Goal: Task Accomplishment & Management: Manage account settings

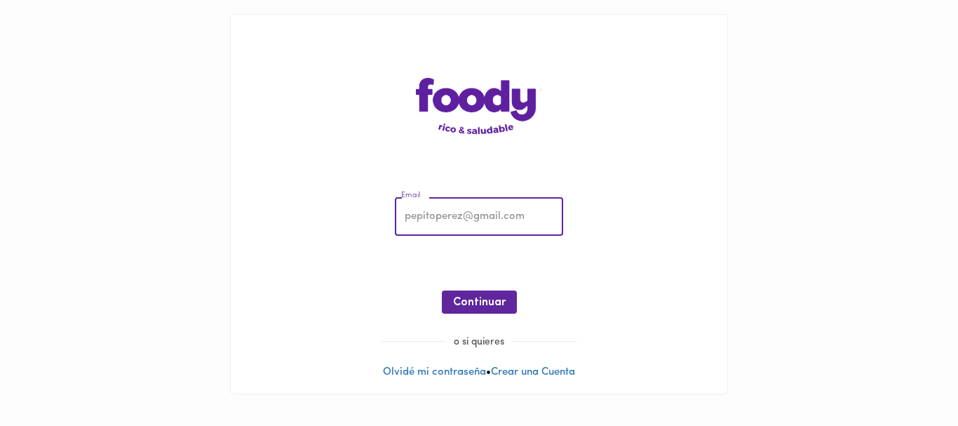
type input "[EMAIL_ADDRESS][DOMAIN_NAME]"
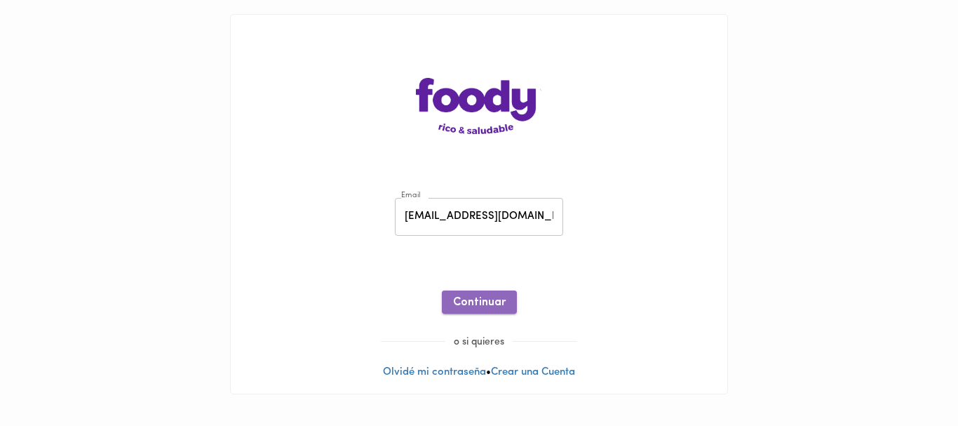
click at [484, 292] on button "Continuar" at bounding box center [479, 301] width 75 height 23
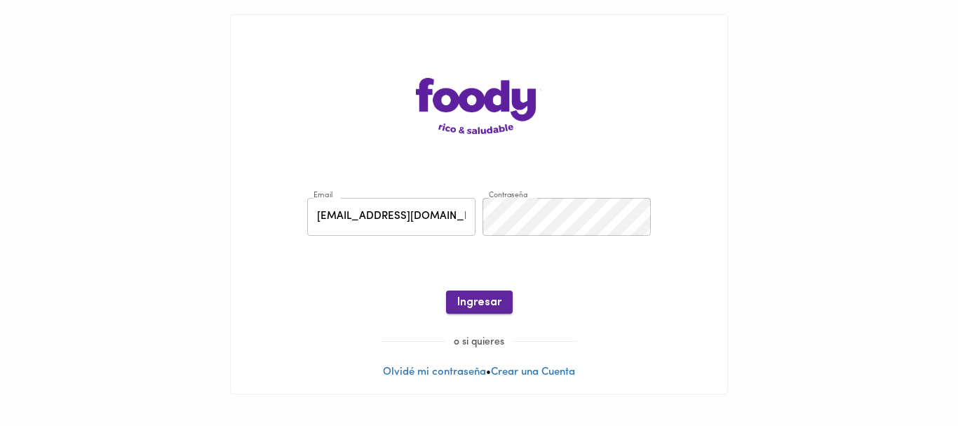
click at [485, 306] on span "Ingresar" at bounding box center [479, 302] width 44 height 13
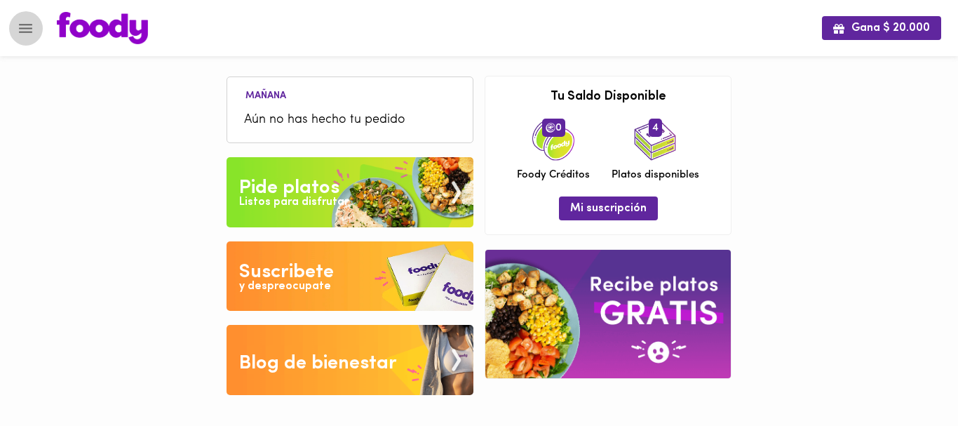
click at [19, 27] on icon "Menu" at bounding box center [26, 29] width 18 height 18
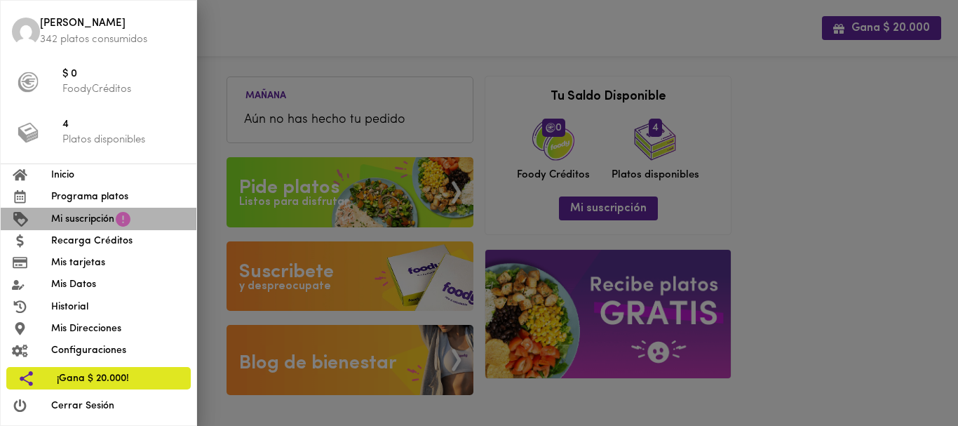
click at [79, 226] on span "Mi suscripción" at bounding box center [82, 219] width 63 height 15
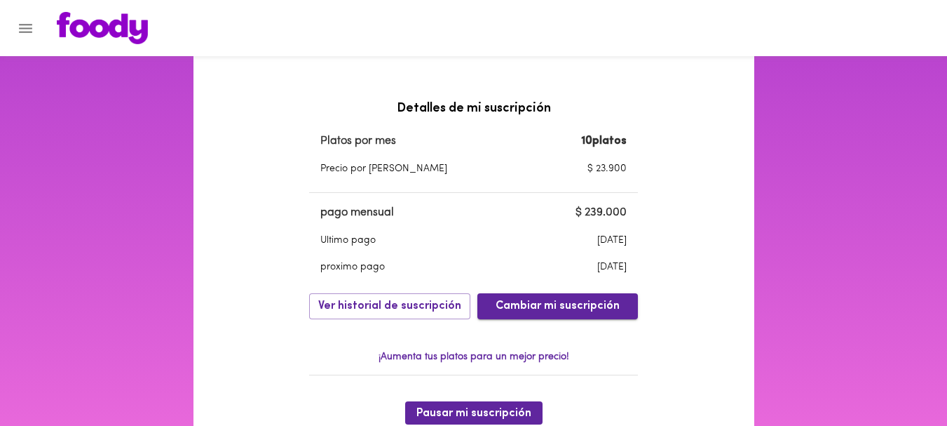
scroll to position [554, 0]
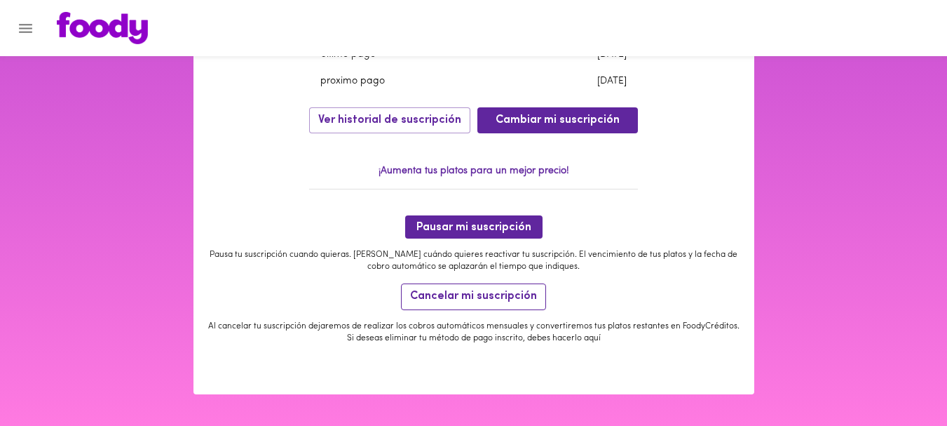
click at [489, 299] on span "Cancelar mi suscripción" at bounding box center [473, 296] width 127 height 13
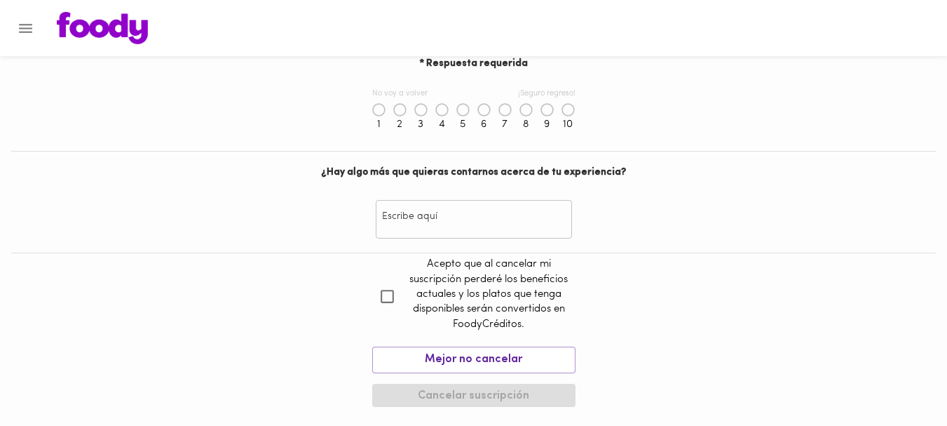
scroll to position [695, 0]
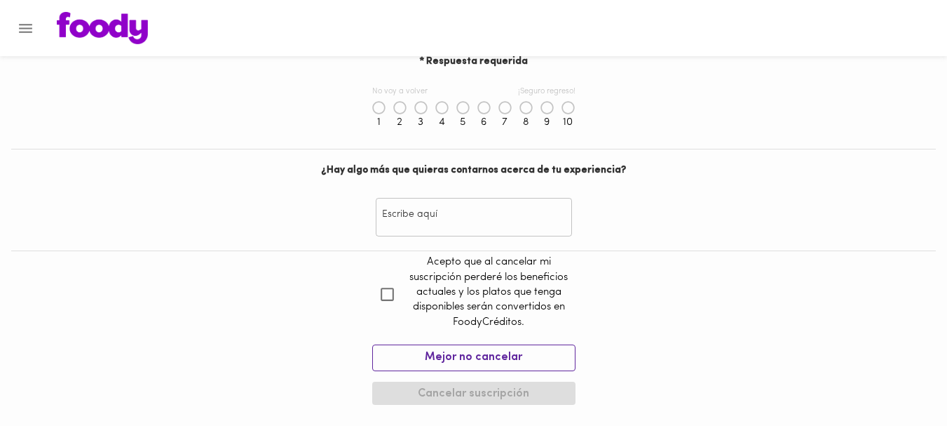
click at [436, 362] on span "Mejor no cancelar" at bounding box center [473, 357] width 185 height 13
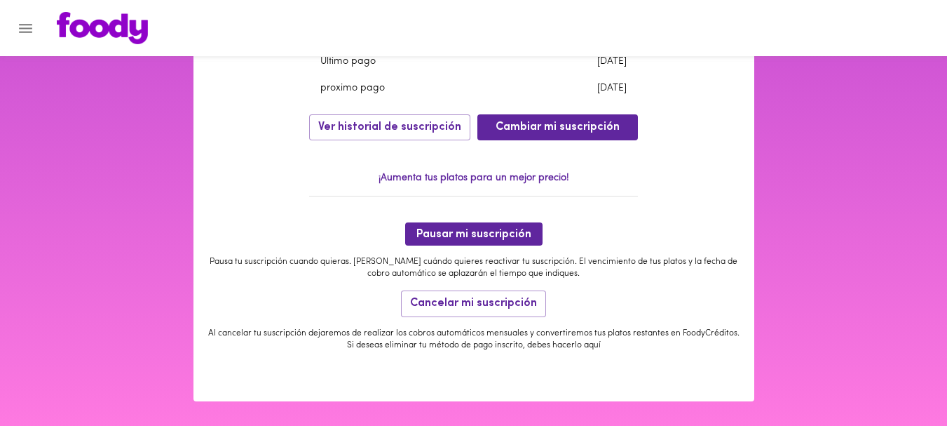
scroll to position [554, 0]
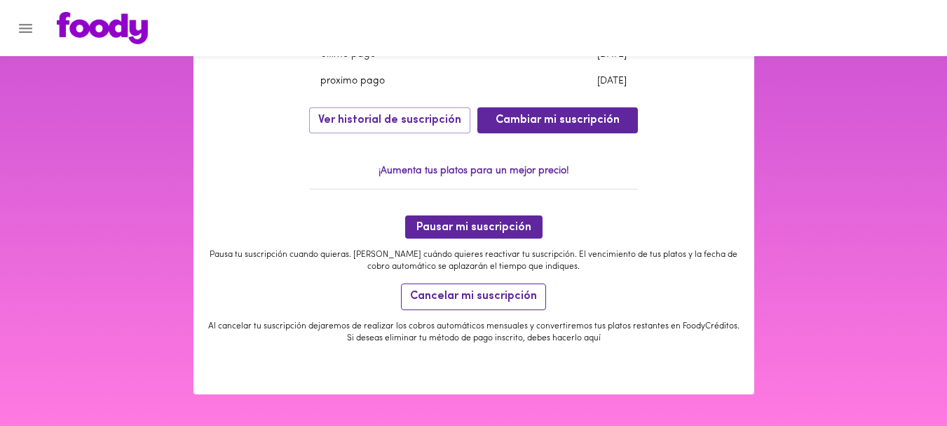
click at [446, 299] on span "Cancelar mi suscripción" at bounding box center [473, 296] width 127 height 13
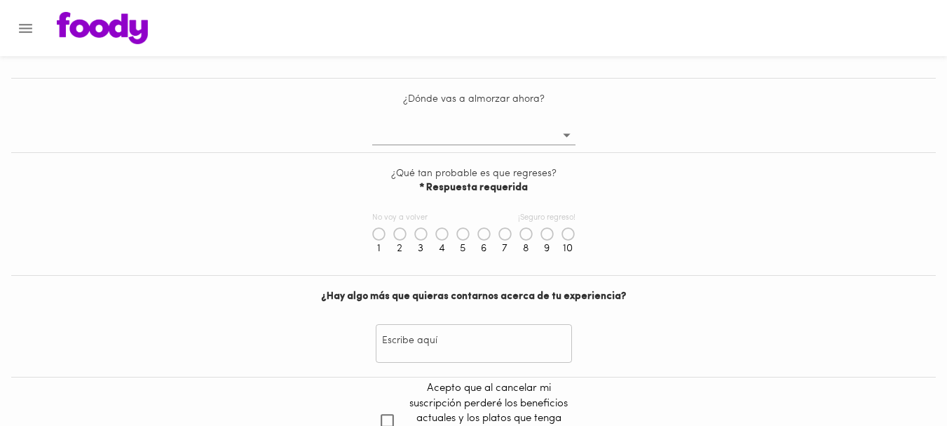
scroll to position [695, 0]
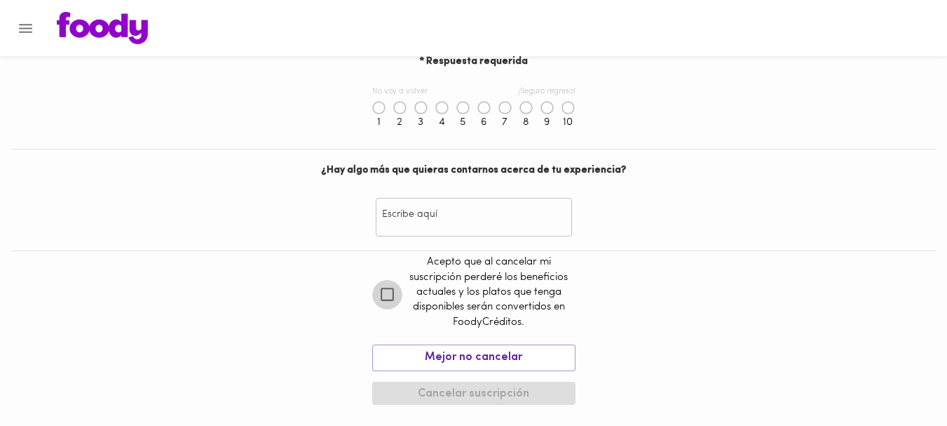
click at [379, 291] on input "checkbox" at bounding box center [387, 294] width 30 height 30
checkbox input "true"
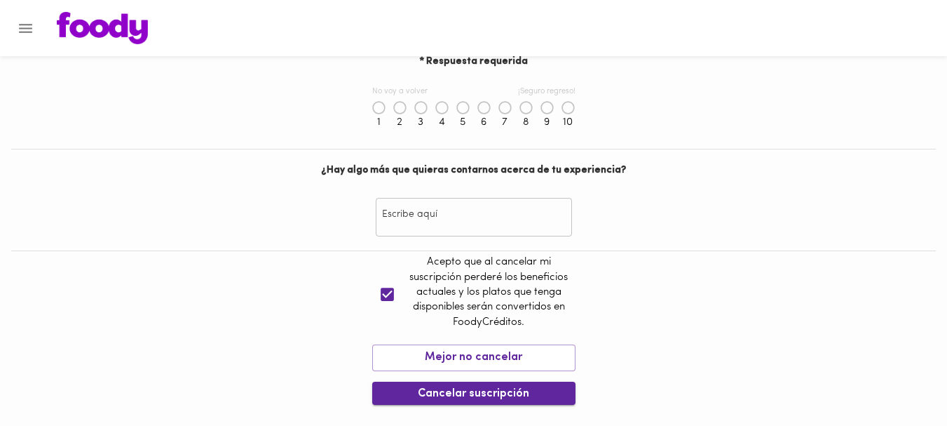
click at [435, 388] on span "Cancelar suscripción" at bounding box center [474, 393] width 181 height 13
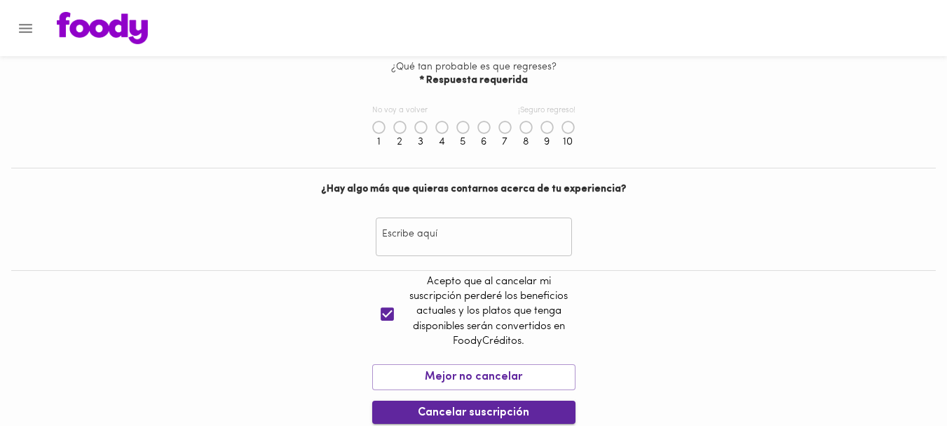
scroll to position [714, 0]
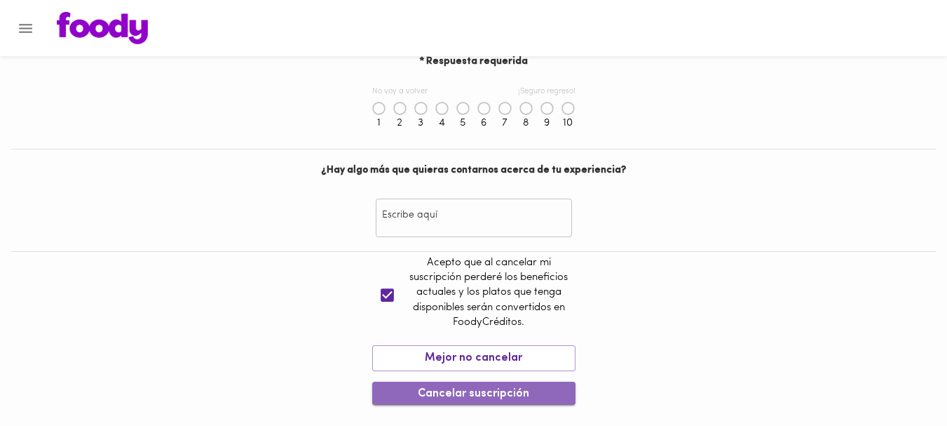
click at [453, 393] on span "Cancelar suscripción" at bounding box center [474, 393] width 181 height 13
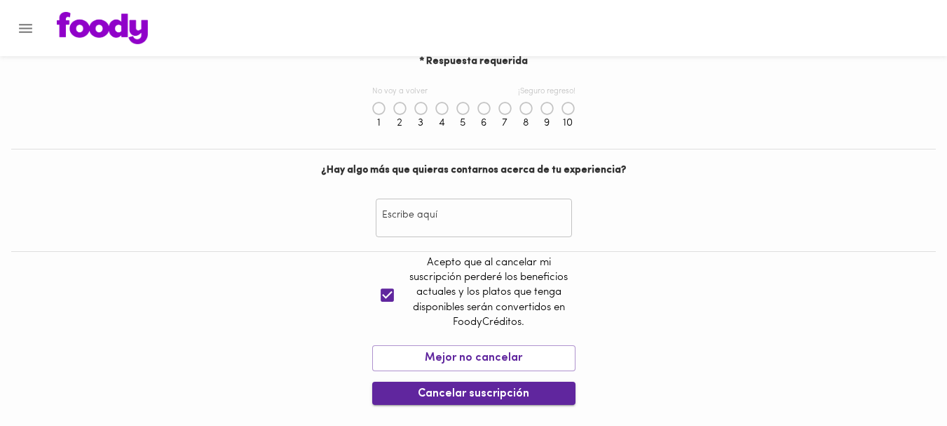
click at [493, 393] on span "Cancelar suscripción" at bounding box center [474, 393] width 181 height 13
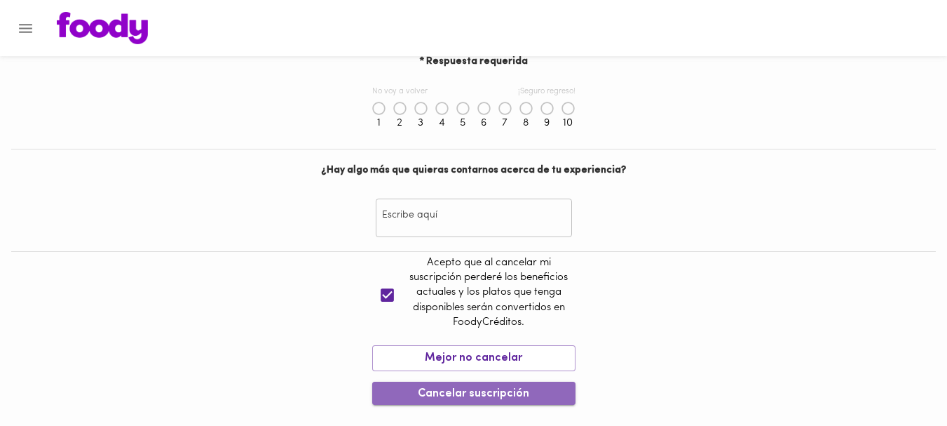
click at [493, 393] on span "Cancelar suscripción" at bounding box center [474, 393] width 181 height 13
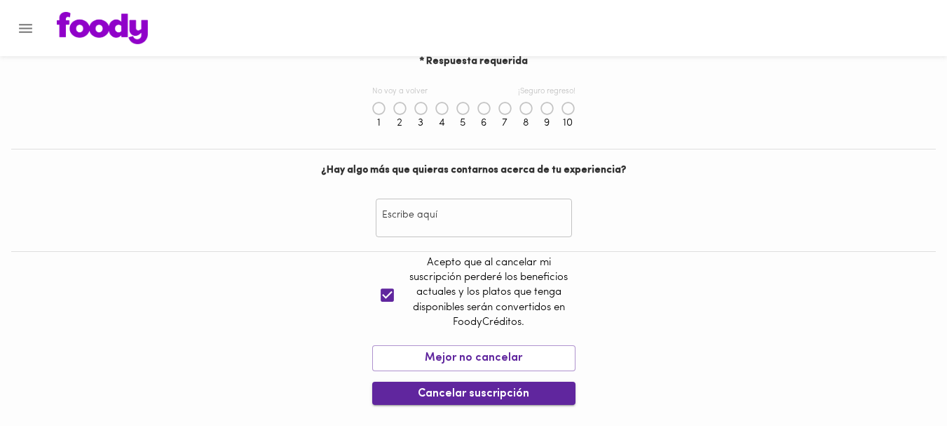
click at [493, 393] on span "Cancelar suscripción" at bounding box center [474, 393] width 181 height 13
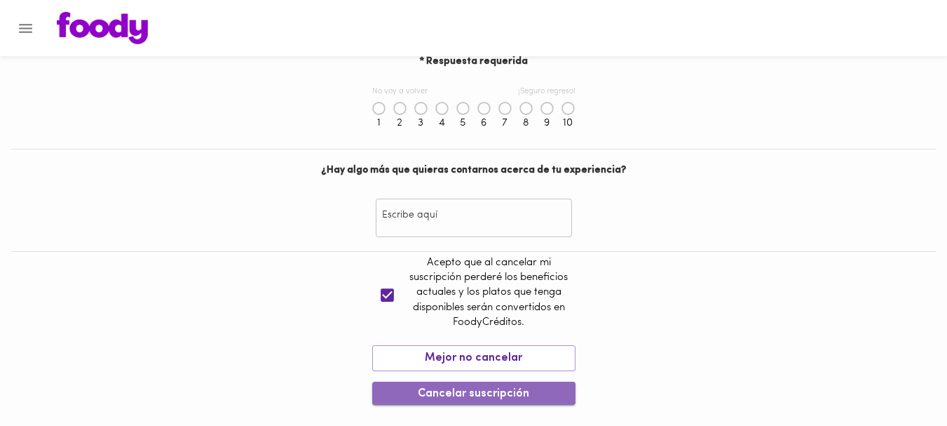
click at [493, 393] on span "Cancelar suscripción" at bounding box center [474, 393] width 181 height 13
click at [475, 395] on span "Cancelar suscripción" at bounding box center [474, 393] width 181 height 13
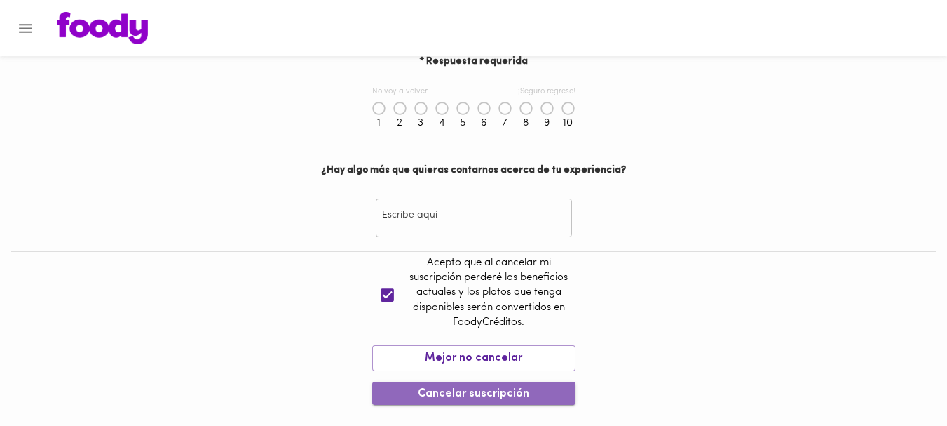
click at [475, 395] on span "Cancelar suscripción" at bounding box center [474, 393] width 181 height 13
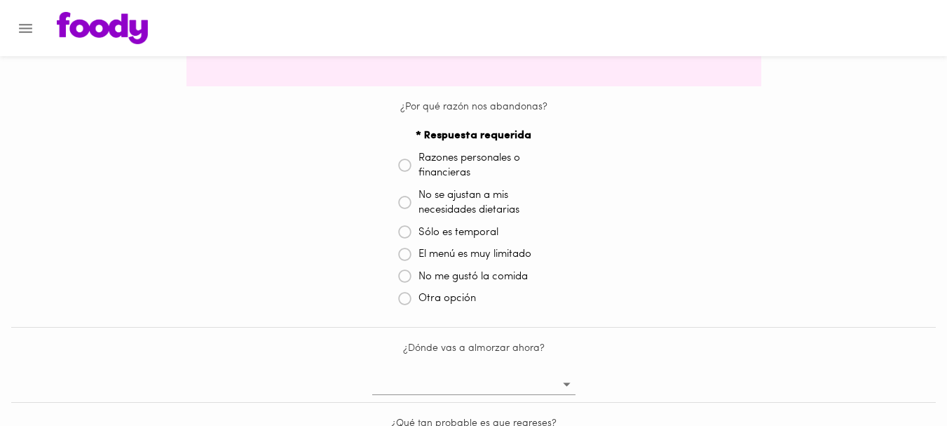
scroll to position [338, 0]
click at [400, 294] on icon at bounding box center [405, 299] width 14 height 14
click at [404, 278] on icon at bounding box center [405, 277] width 14 height 14
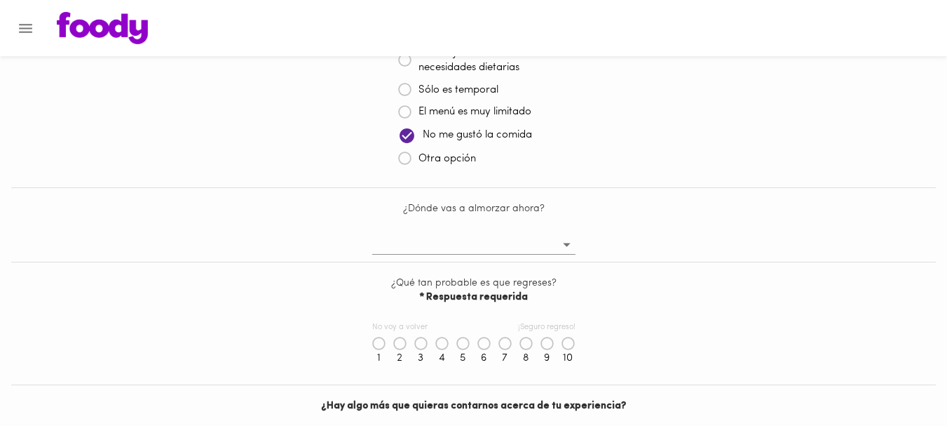
scroll to position [496, 0]
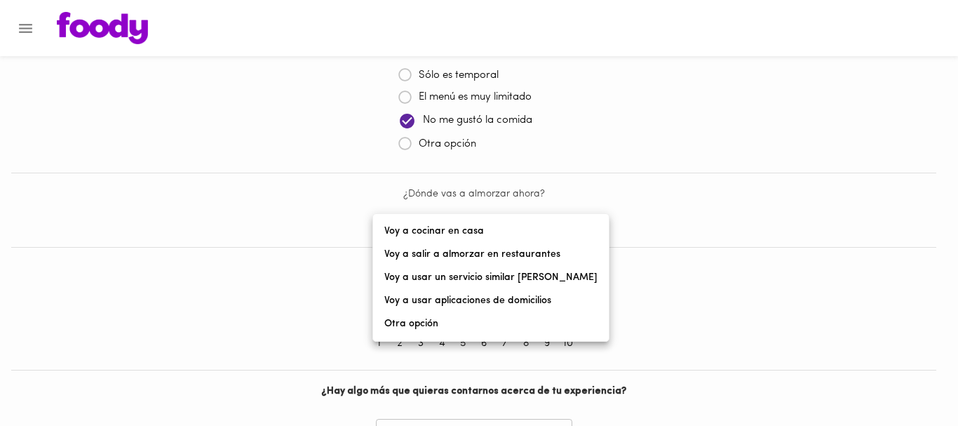
click at [573, 233] on body "Cancelación de suscripción [PERSON_NAME] , lamentamos mucho verte partir 😢 Ante…" at bounding box center [479, 102] width 958 height 1061
click at [490, 228] on li "Voy a cocinar en casa" at bounding box center [491, 230] width 236 height 23
type input "cook-at-home"
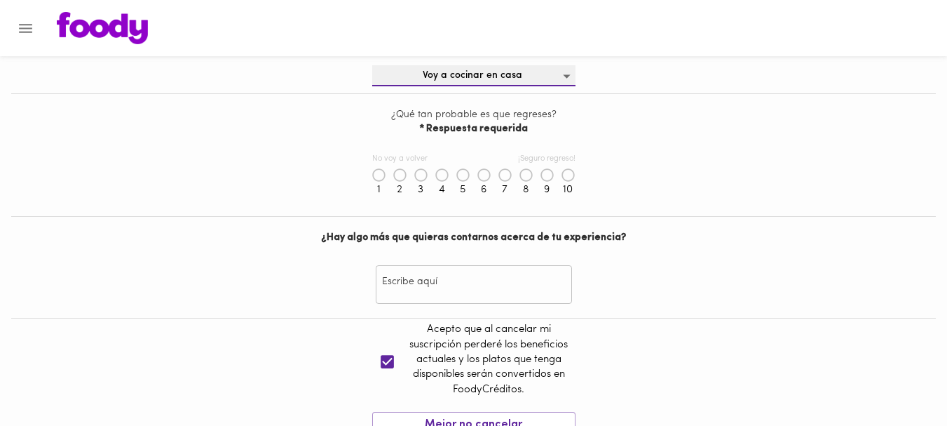
scroll to position [651, 0]
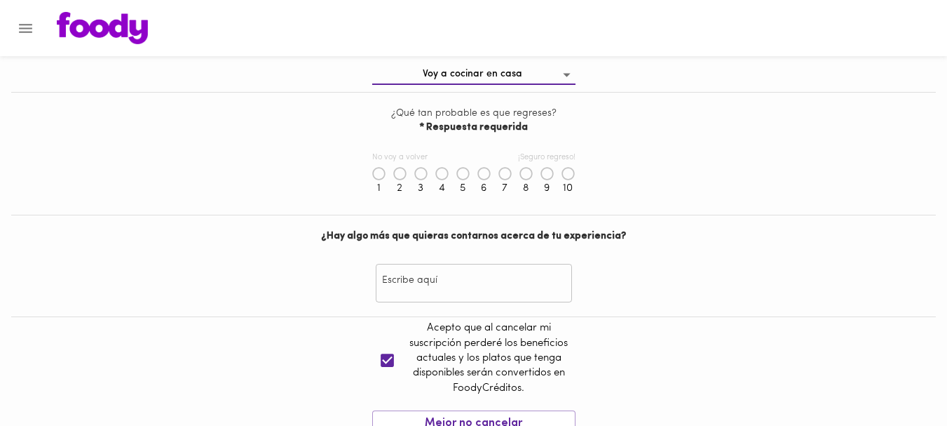
click at [508, 175] on icon at bounding box center [505, 174] width 14 height 14
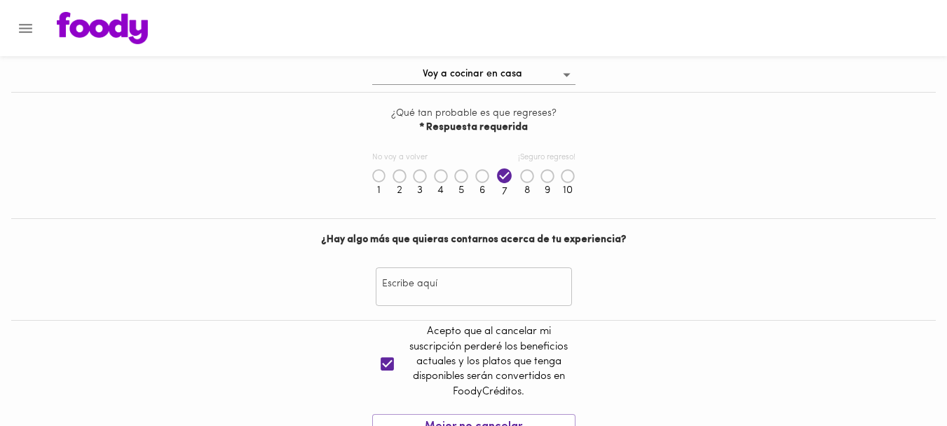
scroll to position [721, 0]
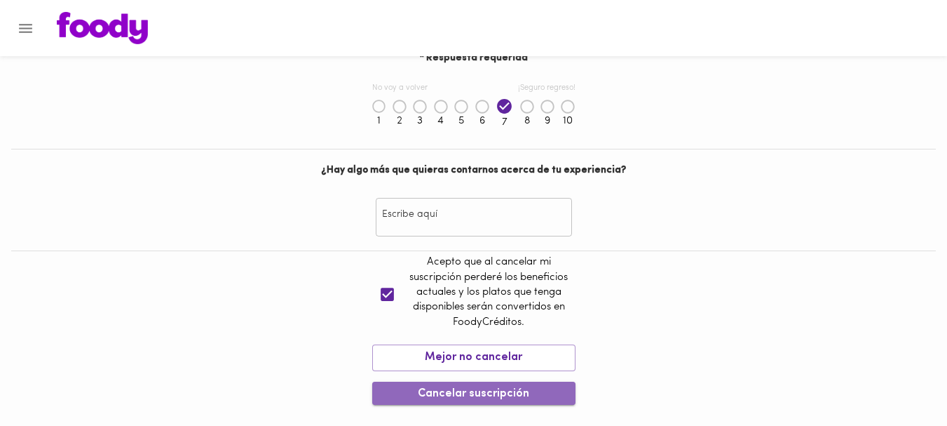
click at [422, 393] on span "Cancelar suscripción" at bounding box center [474, 393] width 181 height 13
